Goal: Check status: Check status

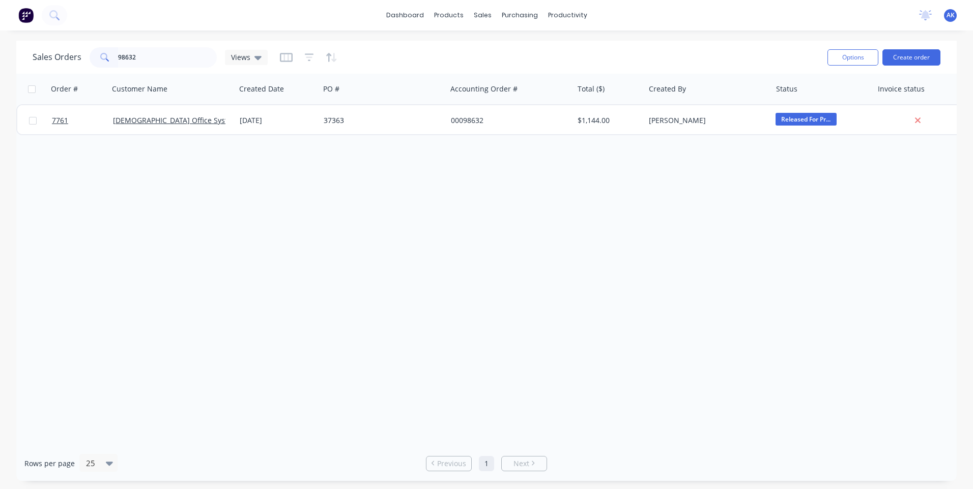
drag, startPoint x: 153, startPoint y: 59, endPoint x: 32, endPoint y: 83, distance: 122.9
click at [35, 83] on div "Sales Orders 98632 Views Options Create order Order # Customer Name Created Dat…" at bounding box center [486, 261] width 940 height 441
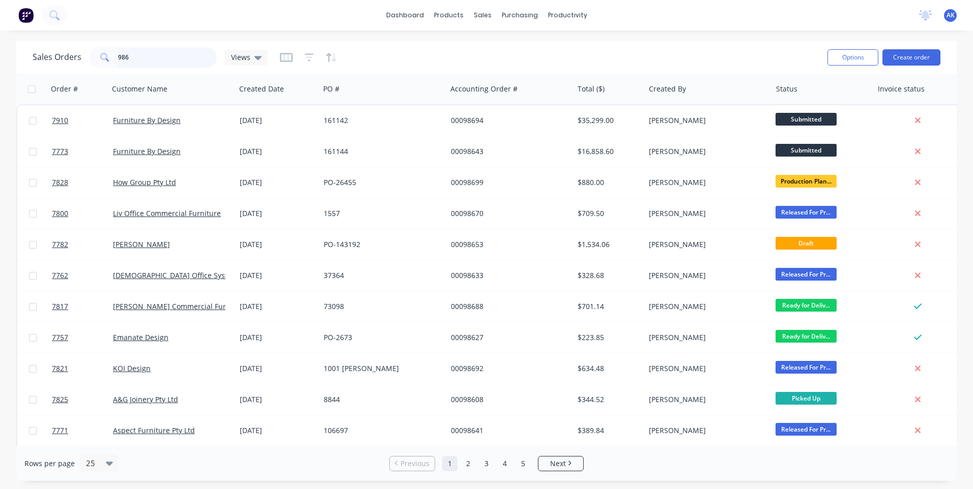
click at [145, 56] on input "986" at bounding box center [167, 57] width 99 height 20
type input "97834"
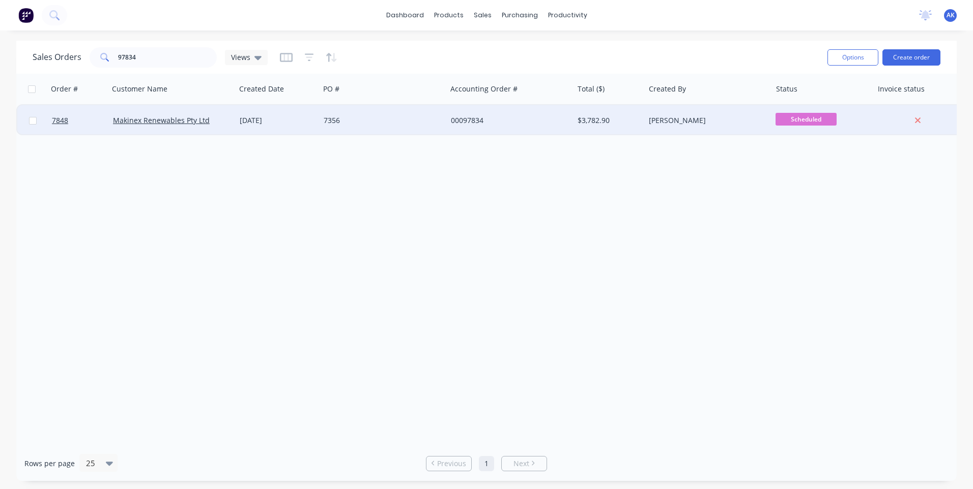
click at [260, 121] on div "[DATE]" at bounding box center [278, 120] width 76 height 10
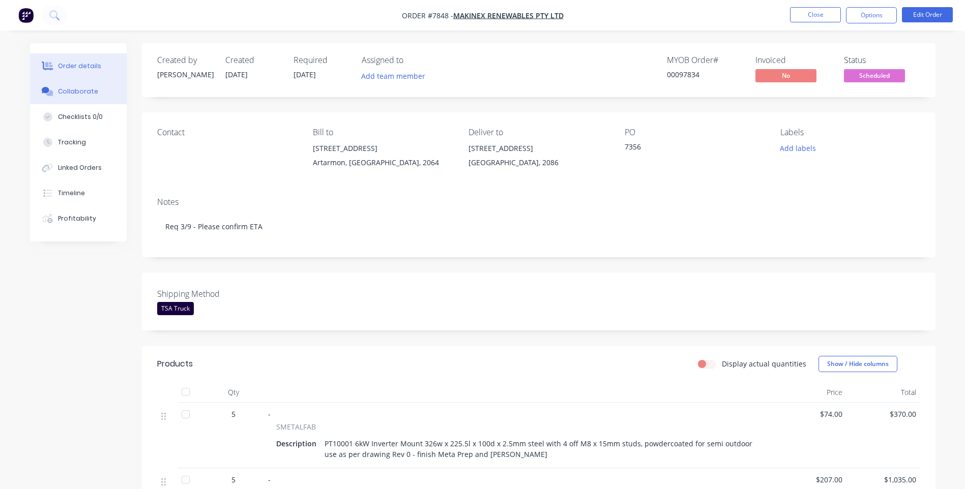
click at [96, 95] on button "Collaborate" at bounding box center [78, 91] width 97 height 25
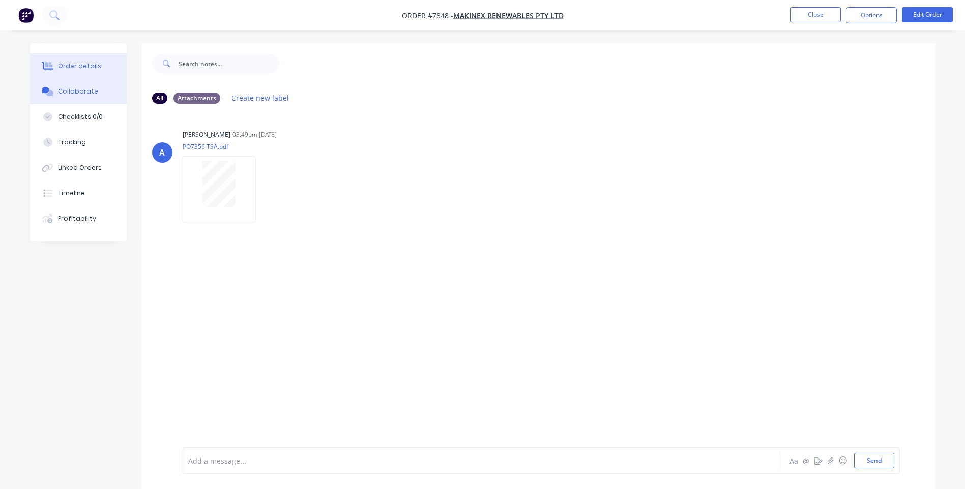
click at [88, 67] on div "Order details" at bounding box center [79, 66] width 43 height 9
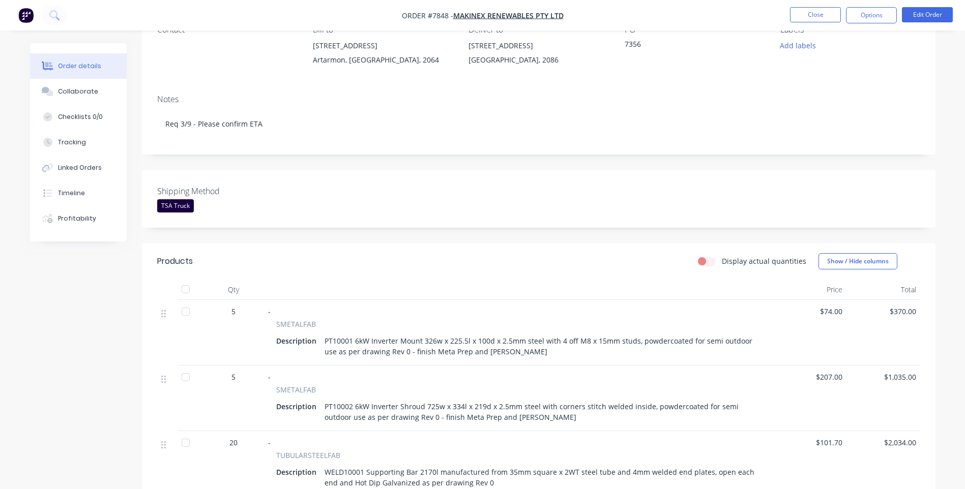
scroll to position [254, 0]
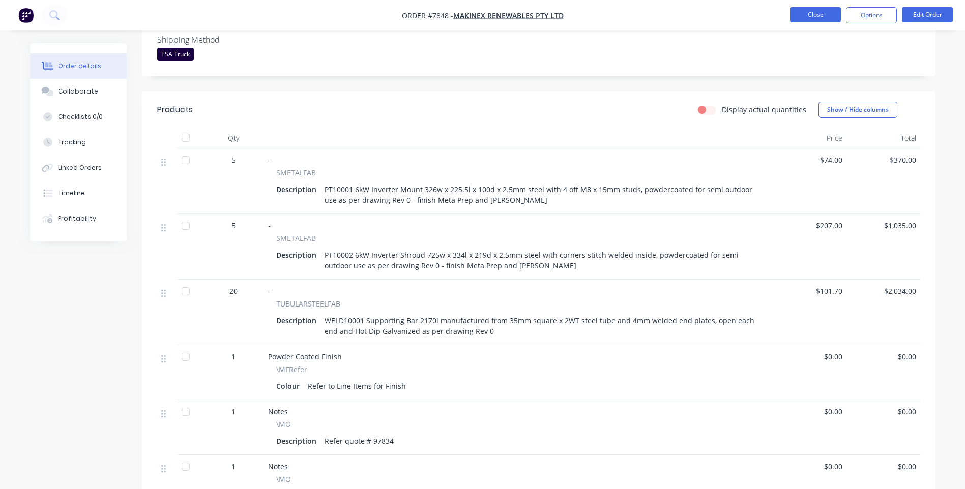
click at [825, 13] on button "Close" at bounding box center [815, 14] width 51 height 15
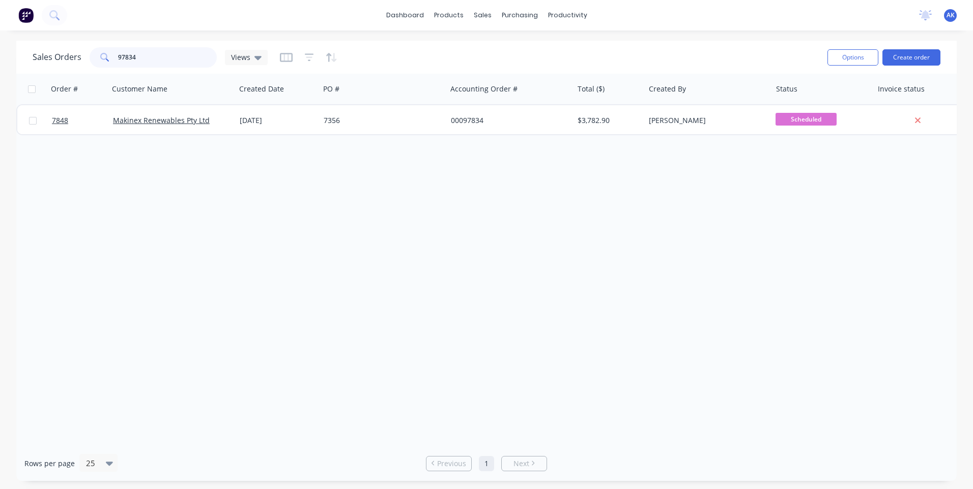
drag, startPoint x: 95, startPoint y: 52, endPoint x: 47, endPoint y: 60, distance: 48.0
click at [50, 61] on div "Sales Orders 97834 Views" at bounding box center [150, 57] width 235 height 20
type input "98744"
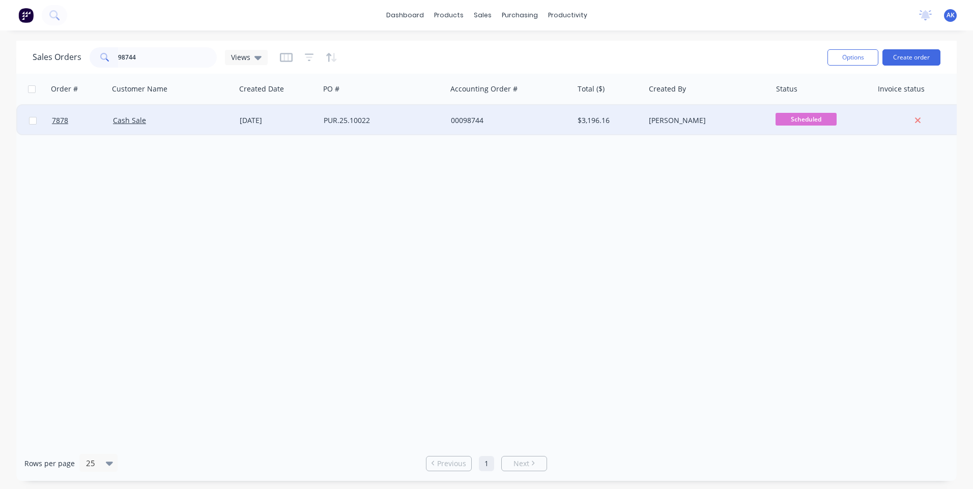
click at [252, 119] on div "[DATE]" at bounding box center [278, 120] width 76 height 10
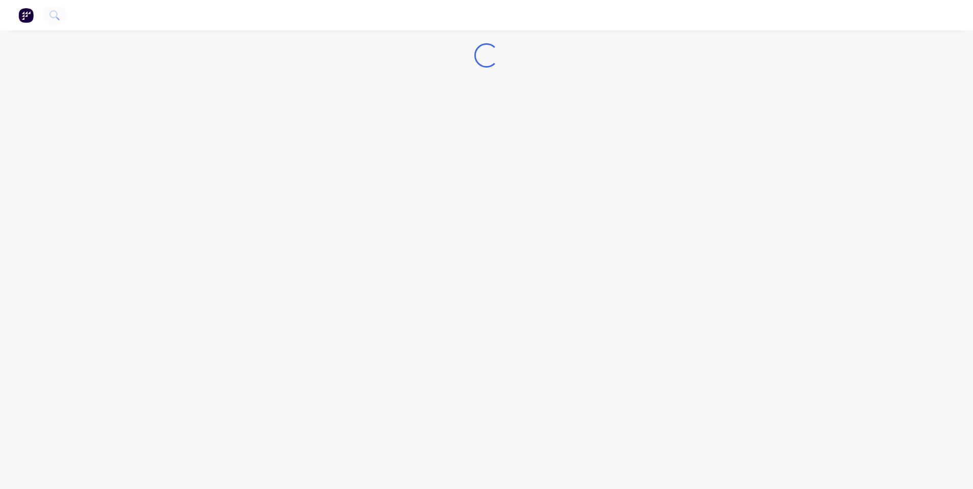
click at [252, 119] on div "Loading..." at bounding box center [486, 244] width 973 height 489
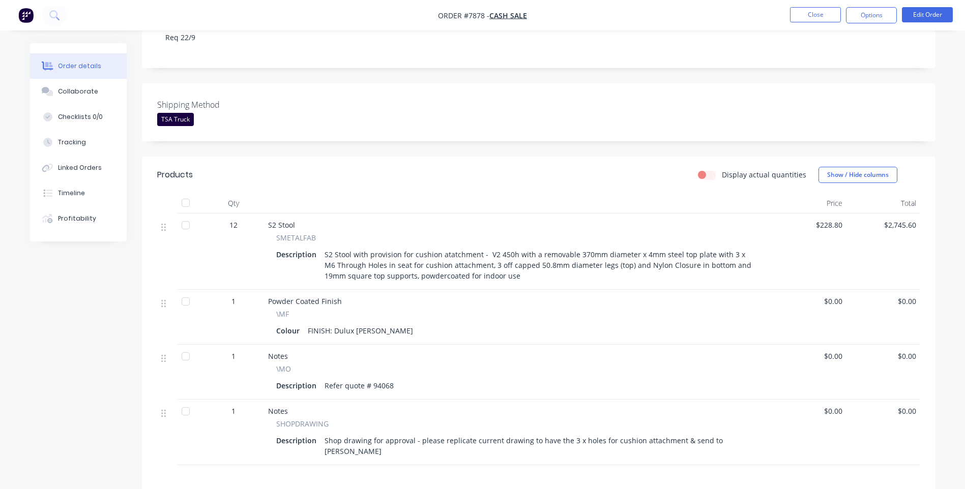
scroll to position [203, 0]
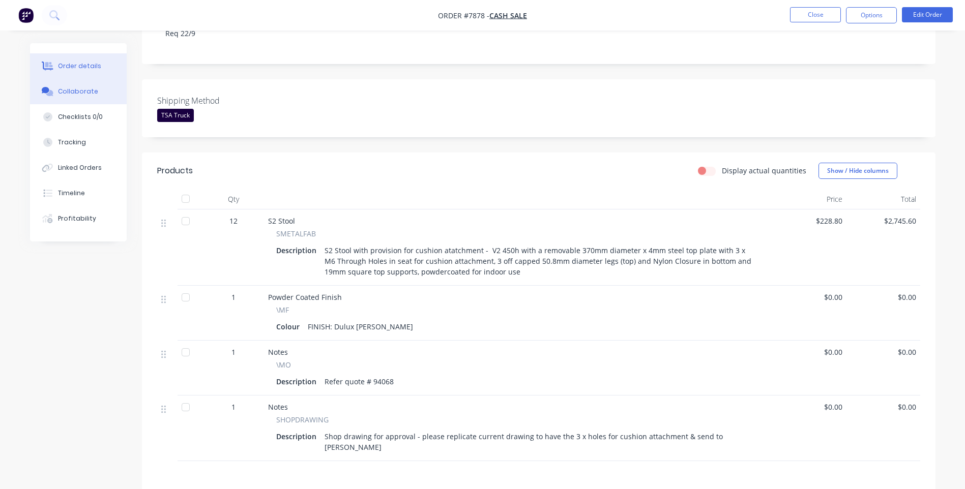
click at [60, 93] on div "Collaborate" at bounding box center [78, 91] width 40 height 9
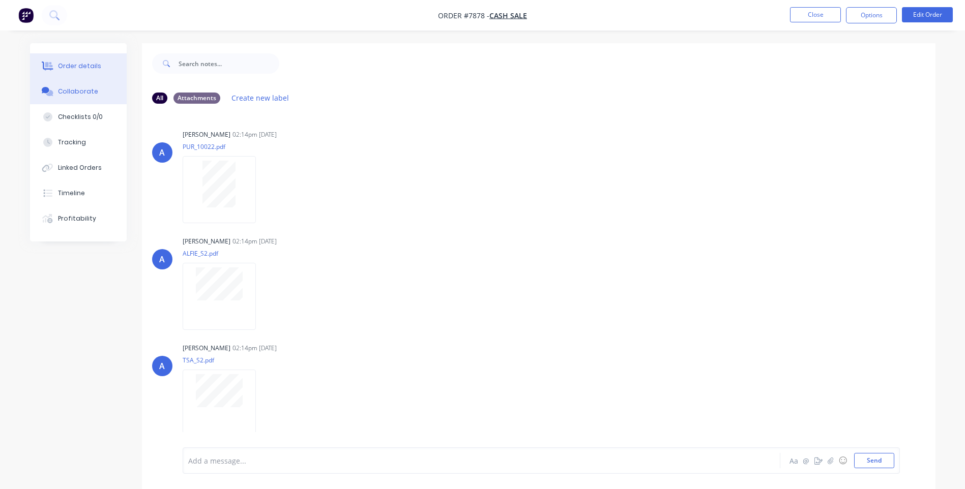
click at [88, 69] on div "Order details" at bounding box center [79, 66] width 43 height 9
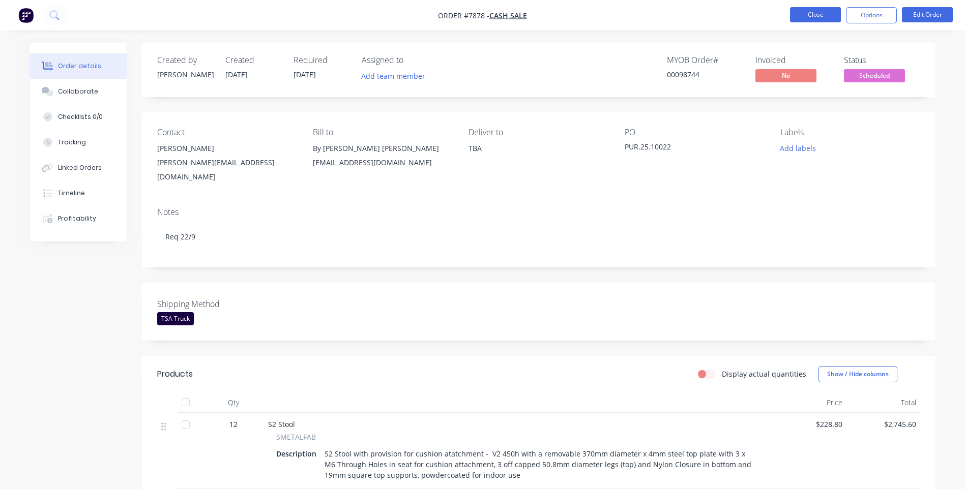
click at [801, 14] on button "Close" at bounding box center [815, 14] width 51 height 15
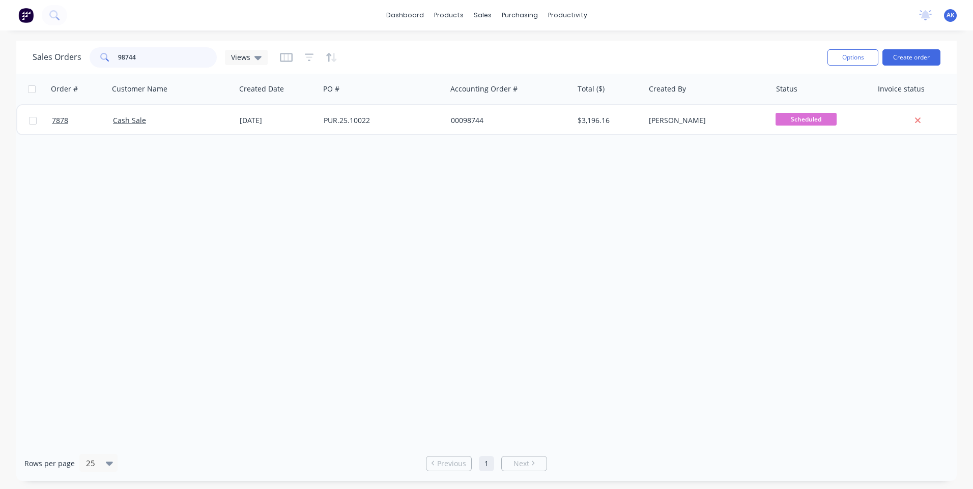
drag, startPoint x: 153, startPoint y: 59, endPoint x: 6, endPoint y: 72, distance: 147.0
click at [6, 72] on div "Sales Orders 98744 Views Options Create order Order # Customer Name Created Dat…" at bounding box center [486, 261] width 973 height 441
type input "97466"
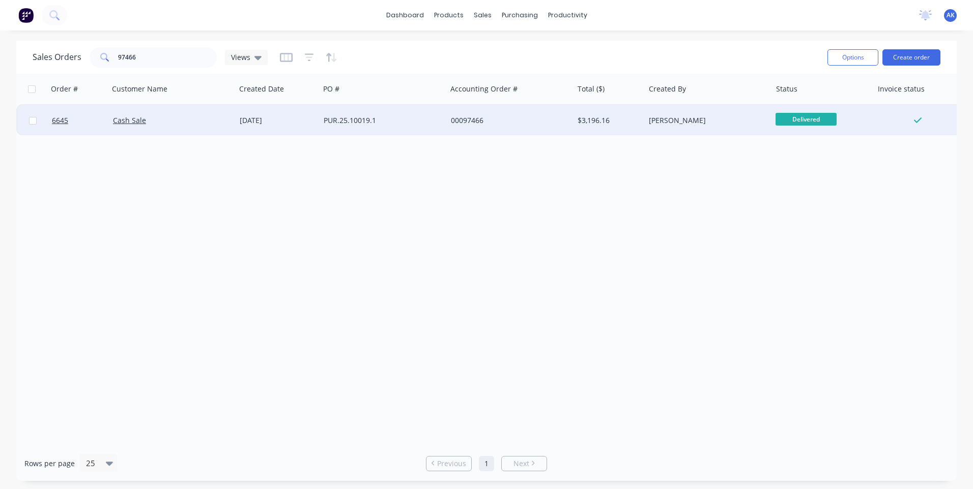
click at [259, 124] on div "[DATE]" at bounding box center [278, 120] width 76 height 10
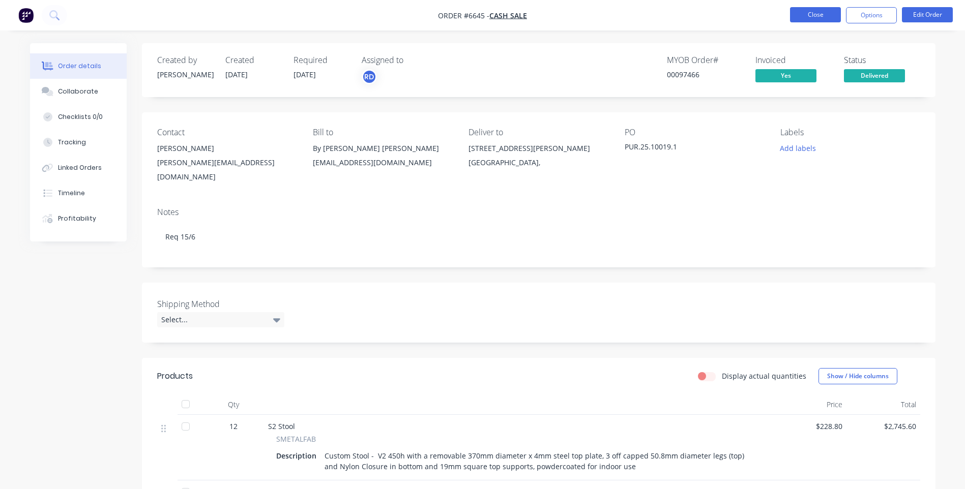
click at [810, 17] on button "Close" at bounding box center [815, 14] width 51 height 15
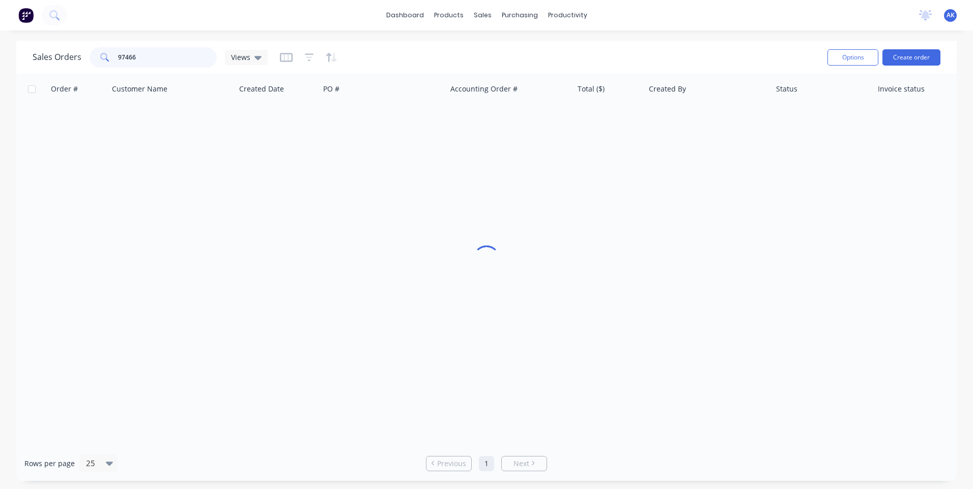
drag, startPoint x: 137, startPoint y: 57, endPoint x: 24, endPoint y: 69, distance: 113.5
click at [24, 69] on div "Sales Orders 97466 Views Options Create order" at bounding box center [486, 57] width 940 height 33
type input "98744"
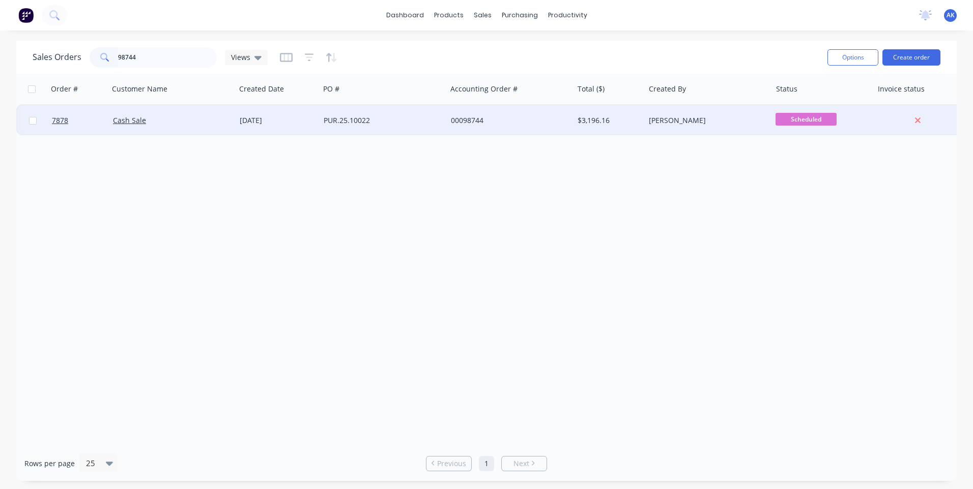
click at [344, 125] on div "PUR.25.10022" at bounding box center [380, 120] width 113 height 10
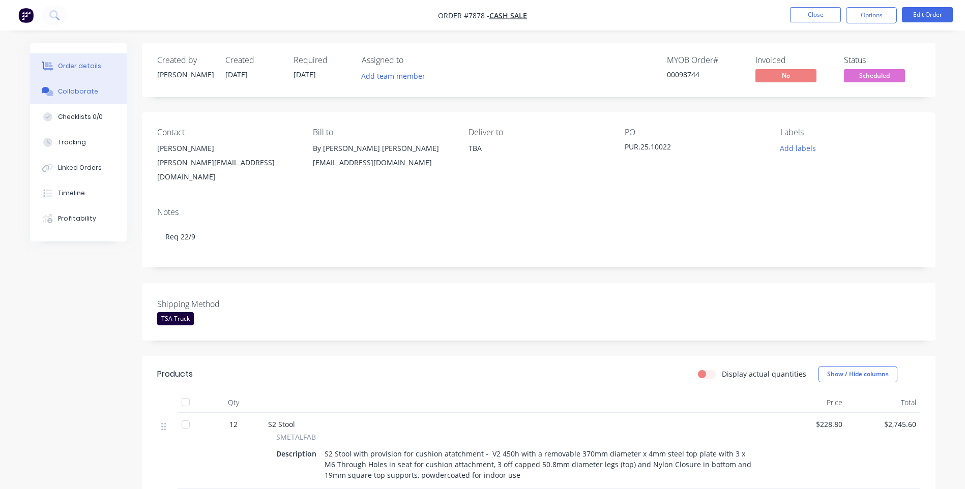
click at [92, 89] on div "Collaborate" at bounding box center [78, 91] width 40 height 9
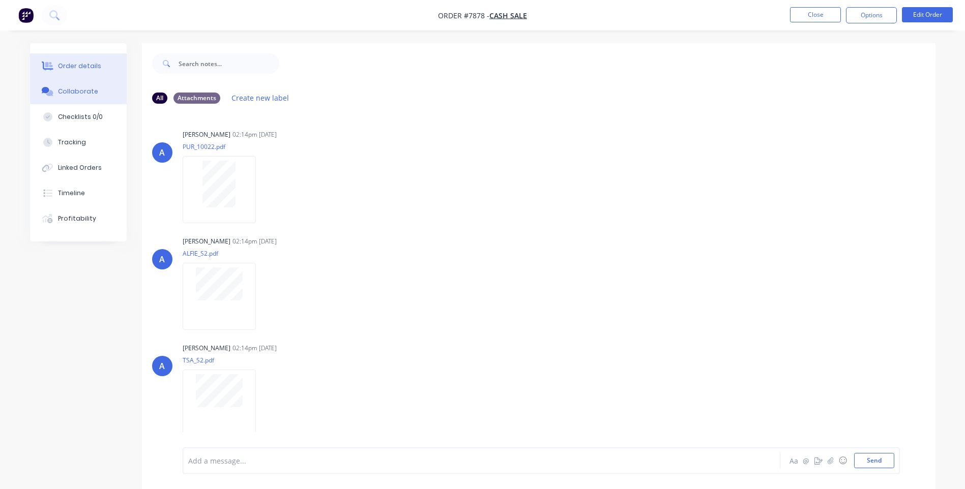
click at [87, 66] on div "Order details" at bounding box center [79, 66] width 43 height 9
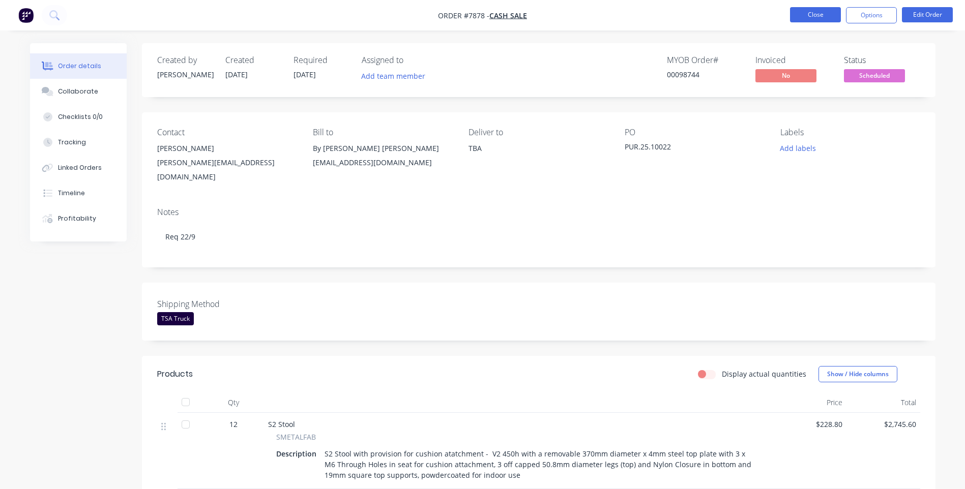
click at [821, 8] on button "Close" at bounding box center [815, 14] width 51 height 15
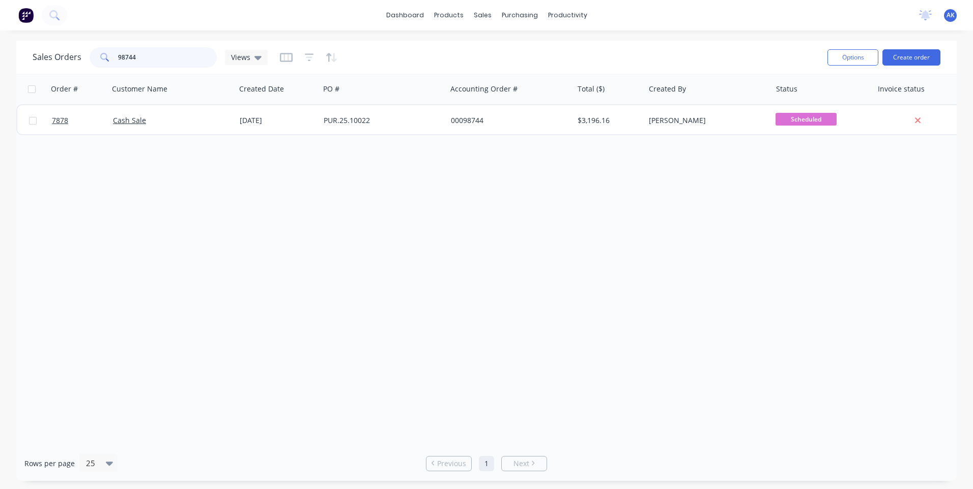
drag, startPoint x: 137, startPoint y: 58, endPoint x: 123, endPoint y: 57, distance: 13.7
click at [123, 57] on input "98744" at bounding box center [167, 57] width 99 height 20
click at [157, 52] on input "98657" at bounding box center [167, 57] width 99 height 20
type input "98756"
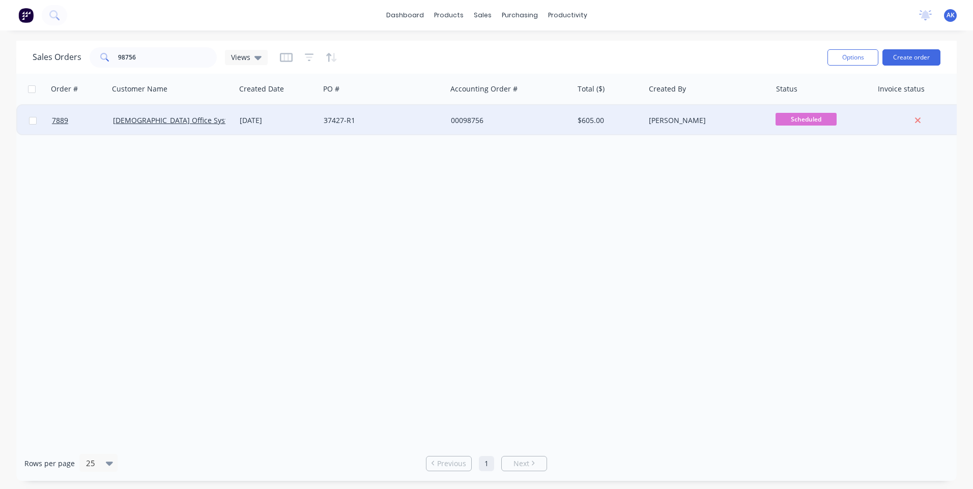
click at [262, 122] on div "[DATE]" at bounding box center [278, 120] width 76 height 10
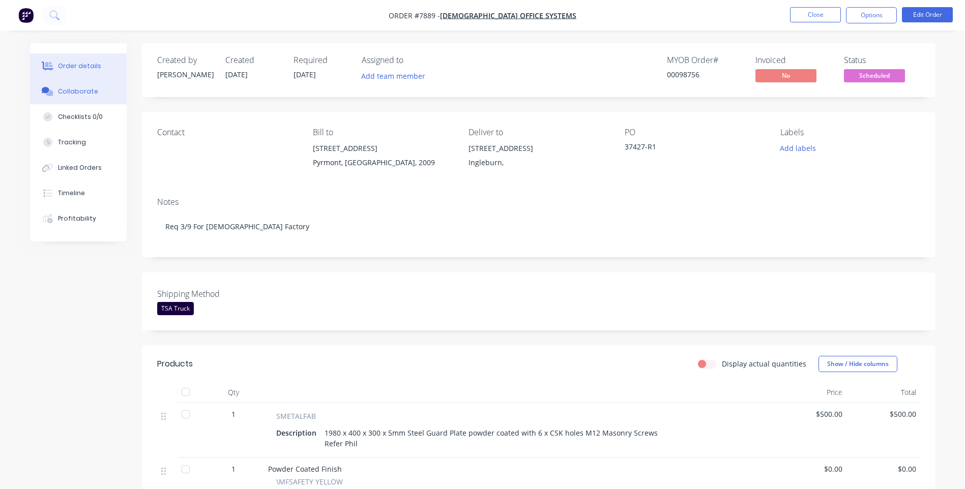
click at [68, 89] on div "Collaborate" at bounding box center [78, 91] width 40 height 9
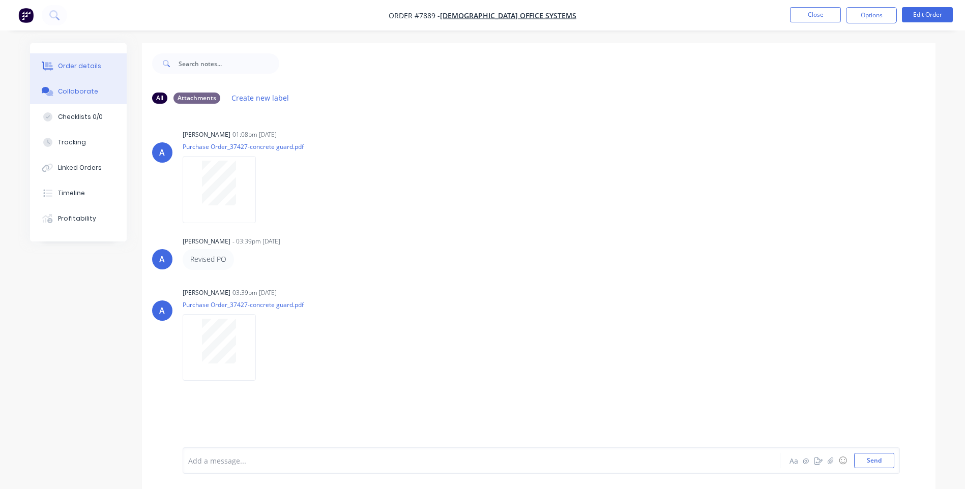
click at [74, 70] on div "Order details" at bounding box center [79, 66] width 43 height 9
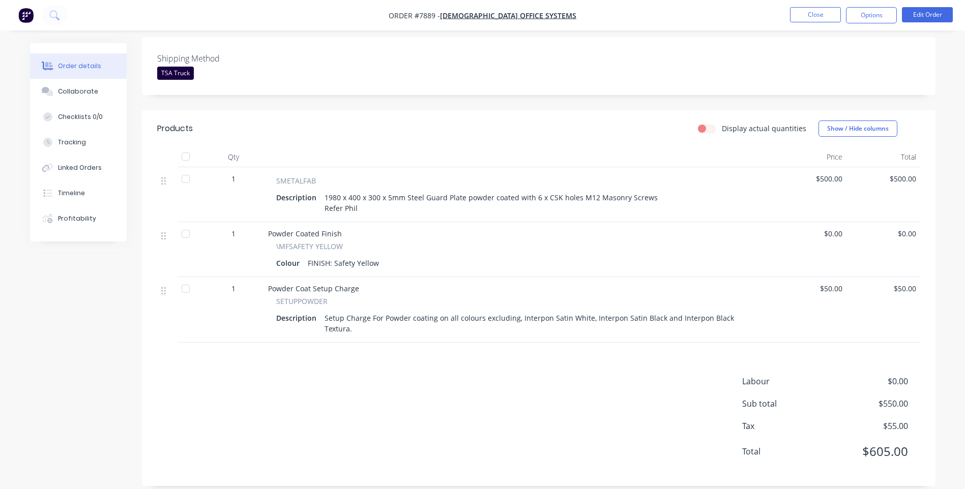
scroll to position [237, 0]
